Goal: Information Seeking & Learning: Check status

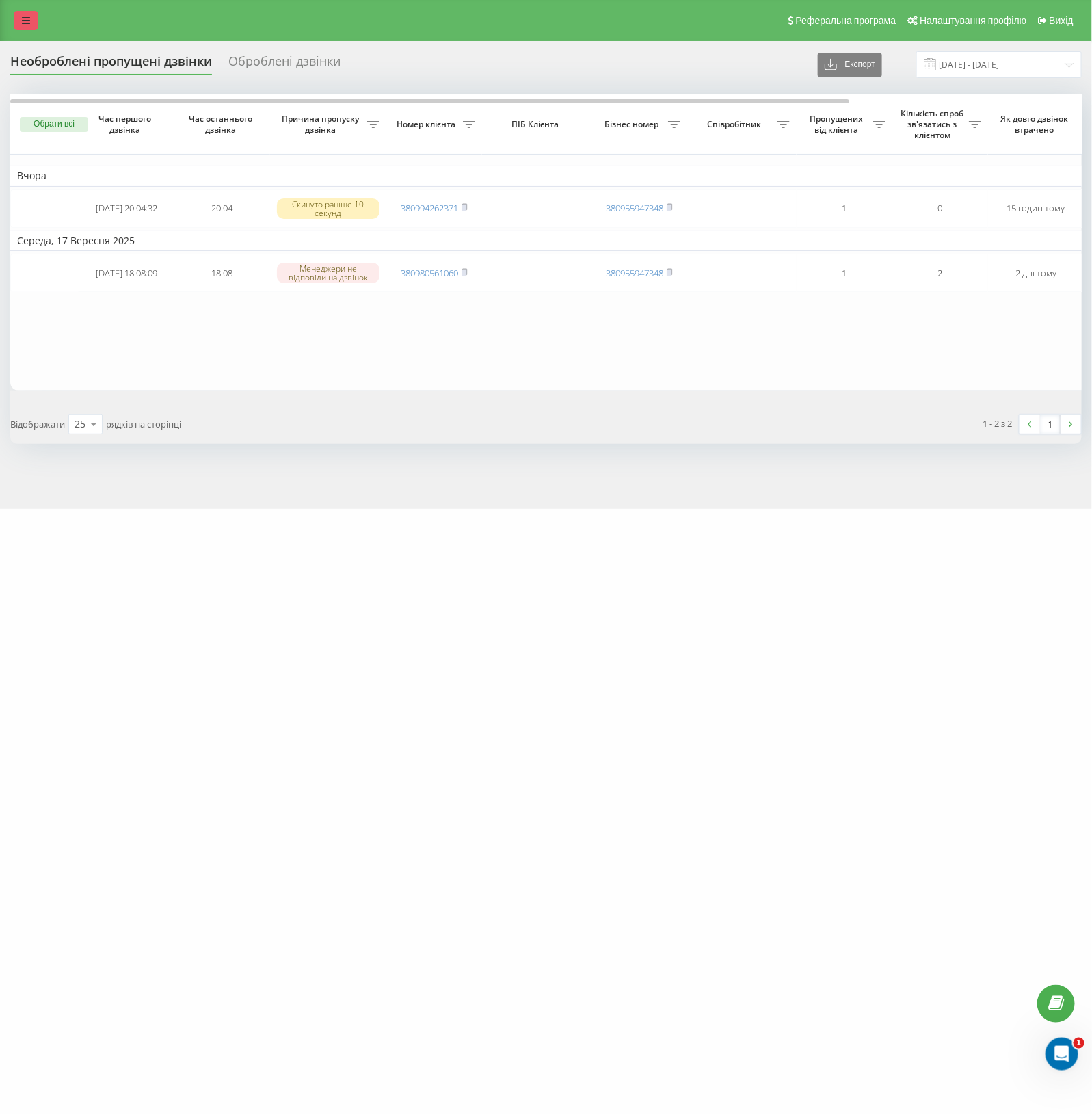
click at [18, 22] on link at bounding box center [26, 21] width 25 height 19
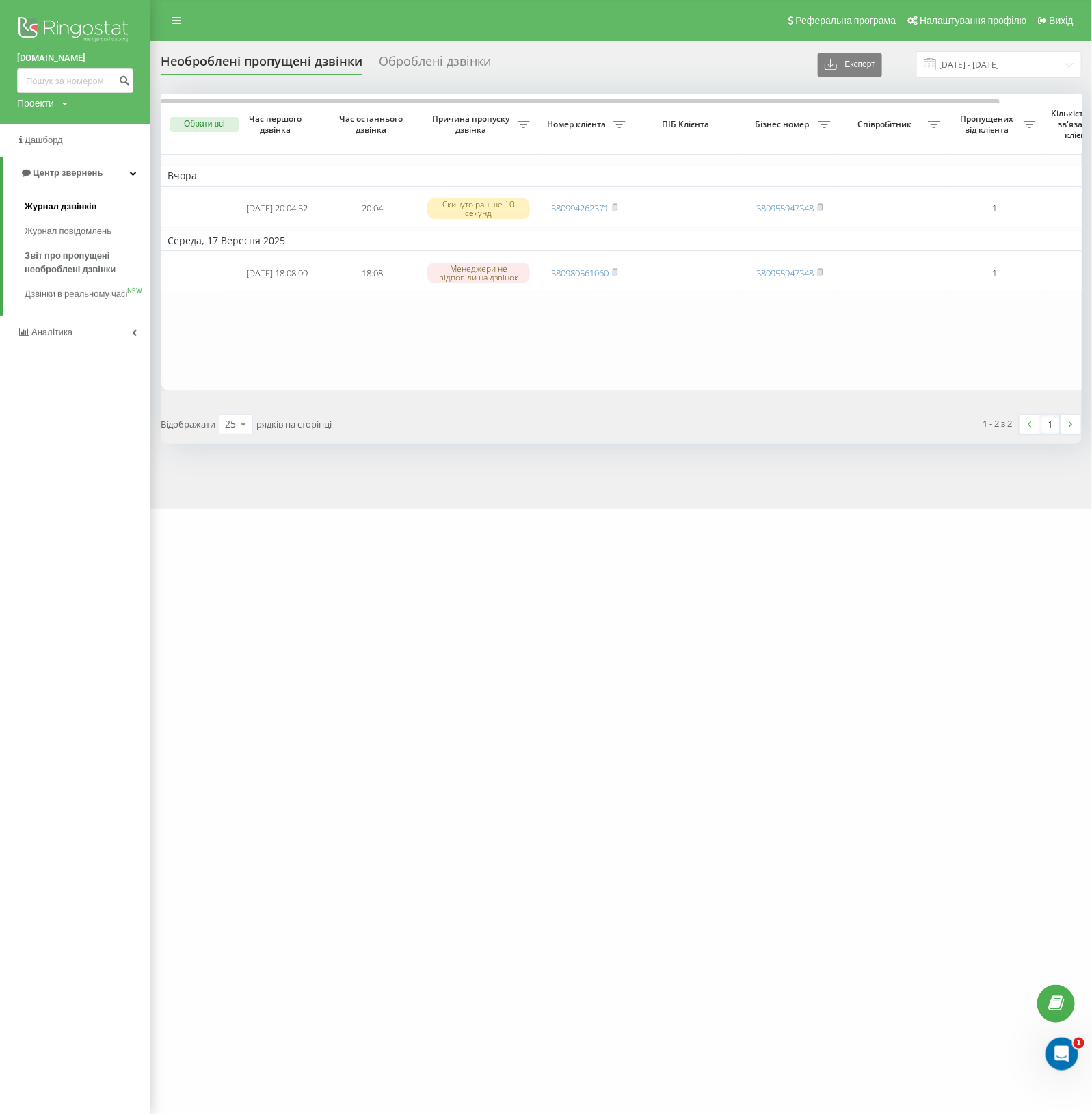
click at [42, 209] on span "Журнал дзвінків" at bounding box center [61, 206] width 73 height 14
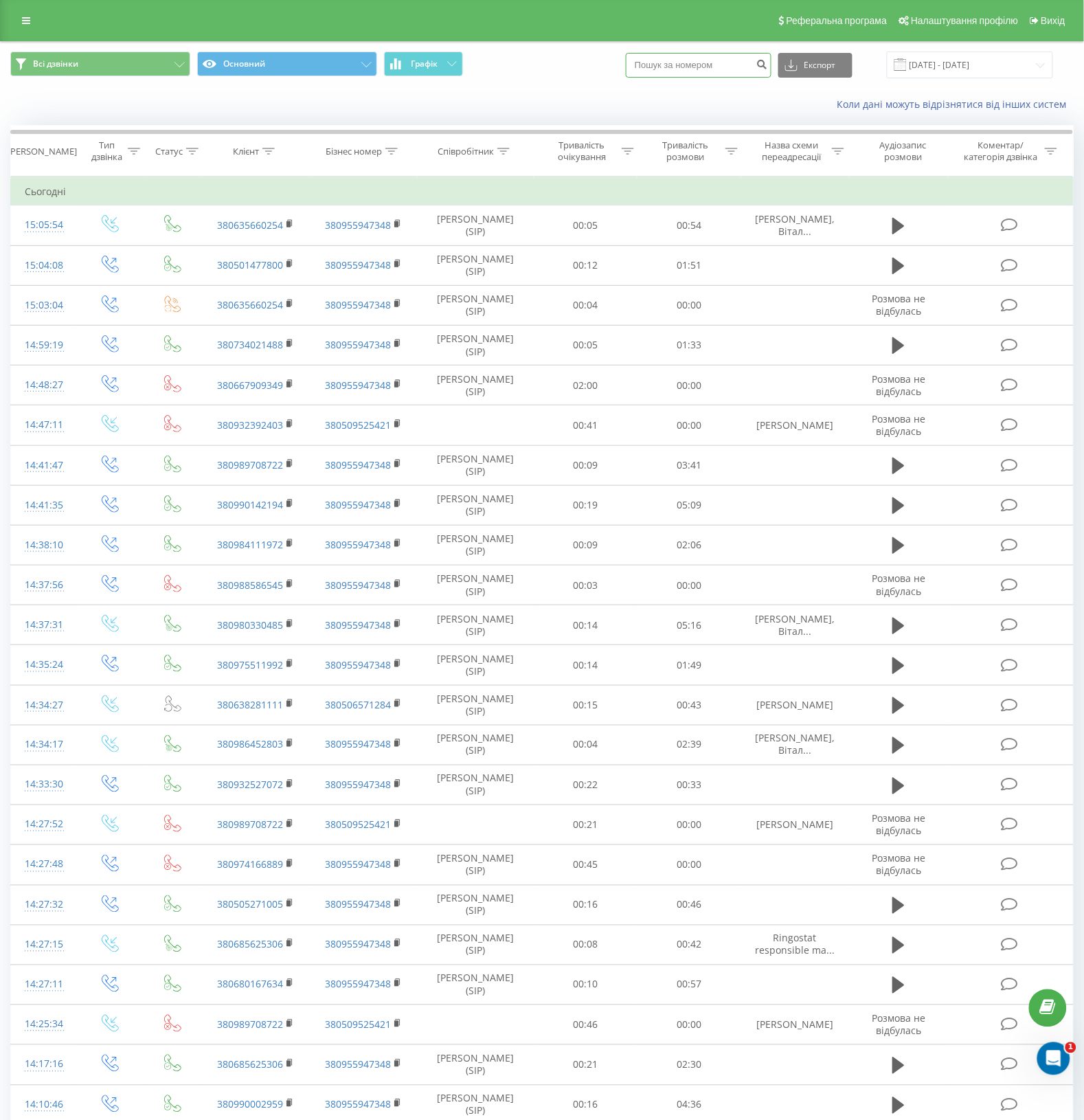
click at [699, 70] on input at bounding box center [699, 65] width 146 height 25
paste input "380503822829"
type input "380503822829"
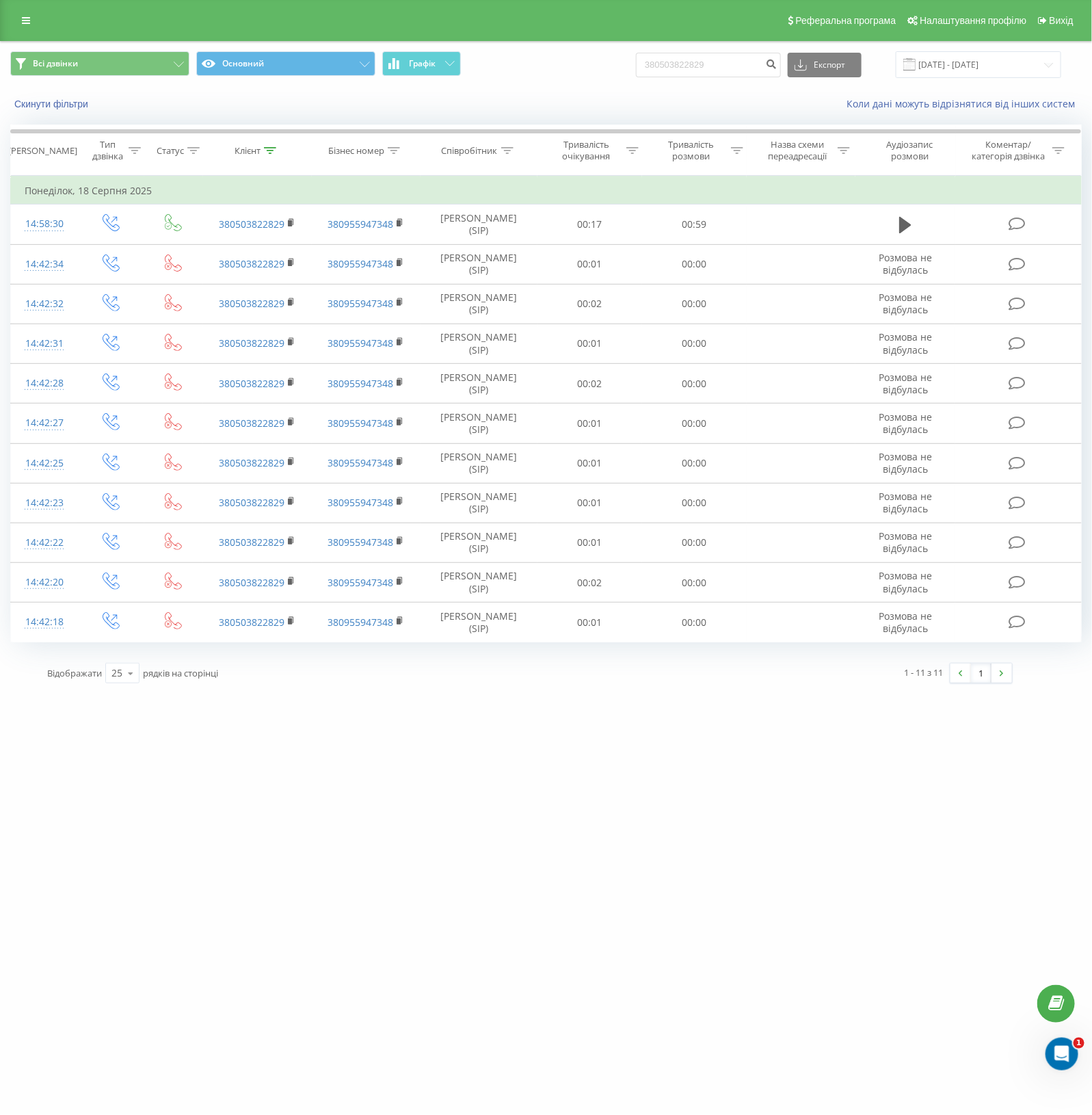
click at [56, 843] on div "one-shop.ua 380503822829 Проекти one-shop.ua Дашборд Центр звернень Журнал дзві…" at bounding box center [546, 557] width 1092 height 1115
click at [35, 18] on link at bounding box center [26, 21] width 25 height 19
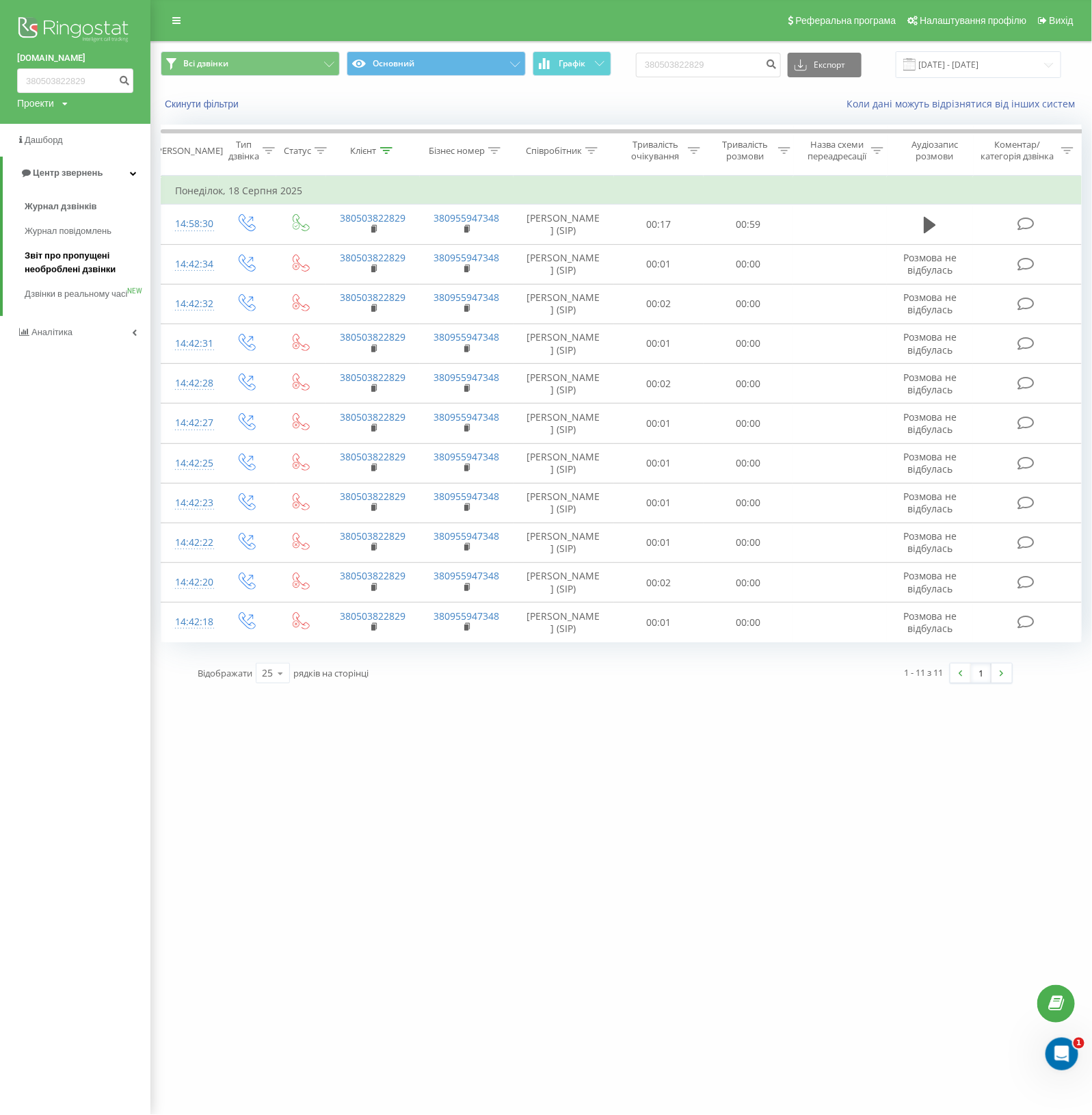
click at [73, 259] on span "Звіт про пропущені необроблені дзвінки" at bounding box center [84, 263] width 119 height 27
